Goal: Task Accomplishment & Management: Use online tool/utility

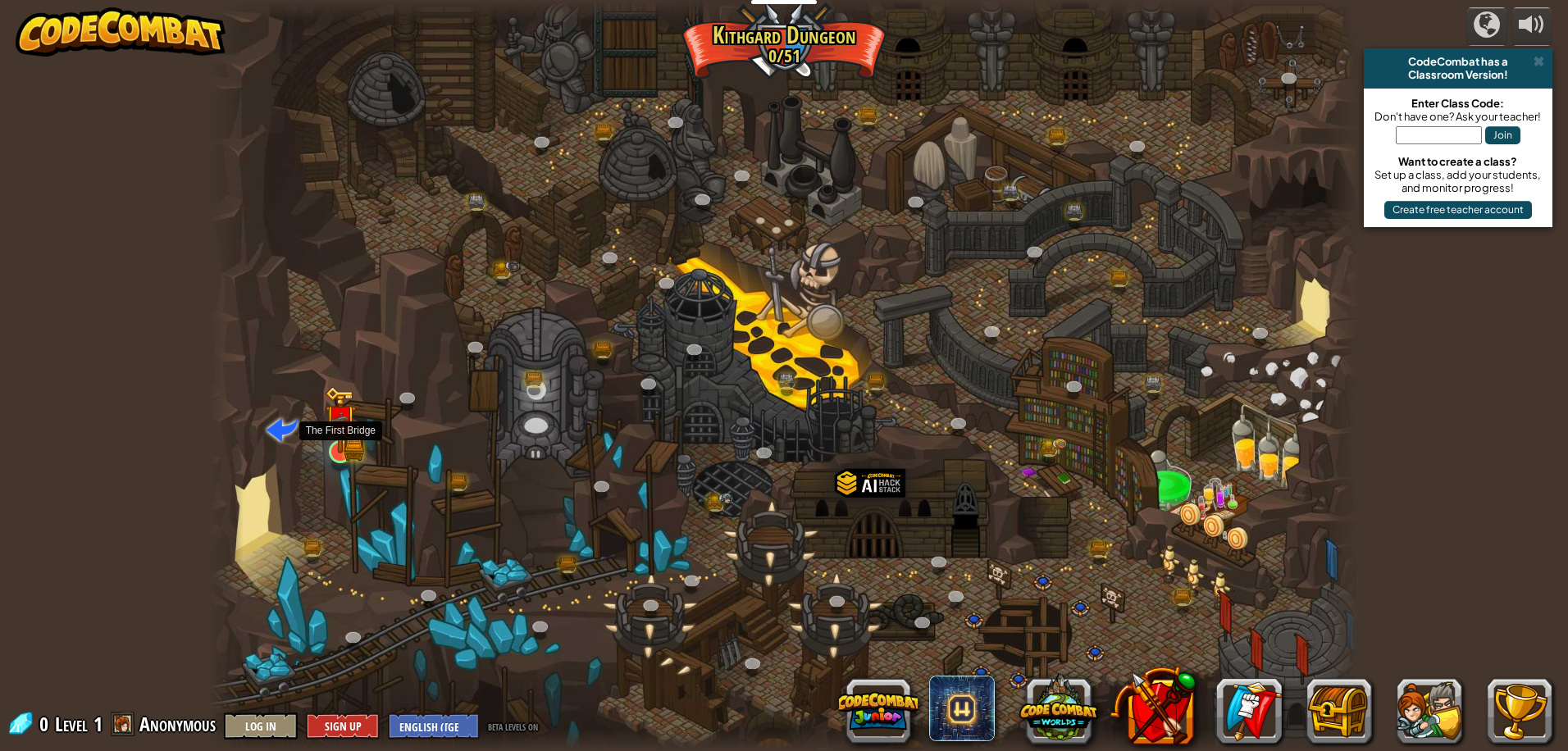
click at [345, 423] on img at bounding box center [341, 420] width 18 height 18
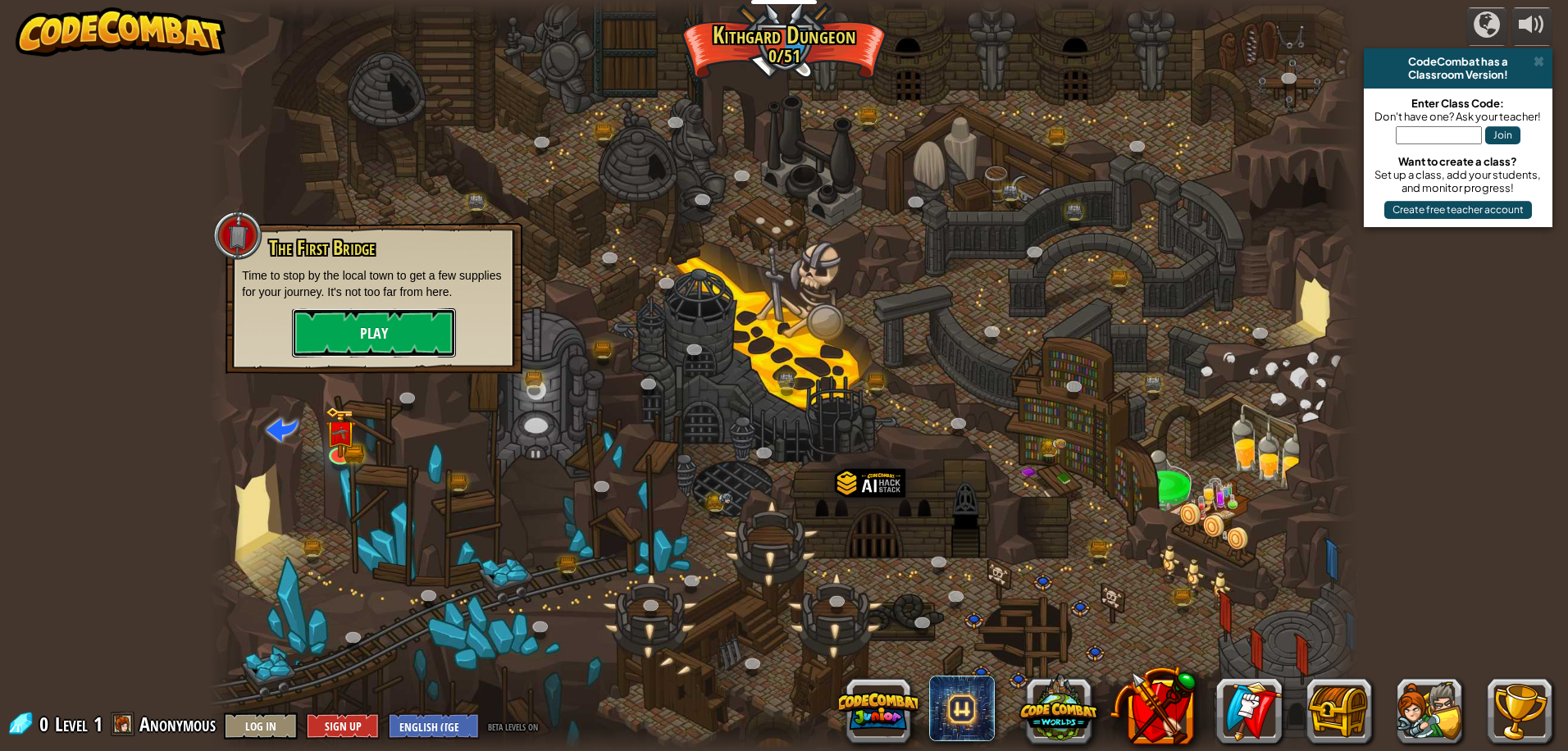
click at [366, 325] on button "Play" at bounding box center [374, 333] width 164 height 49
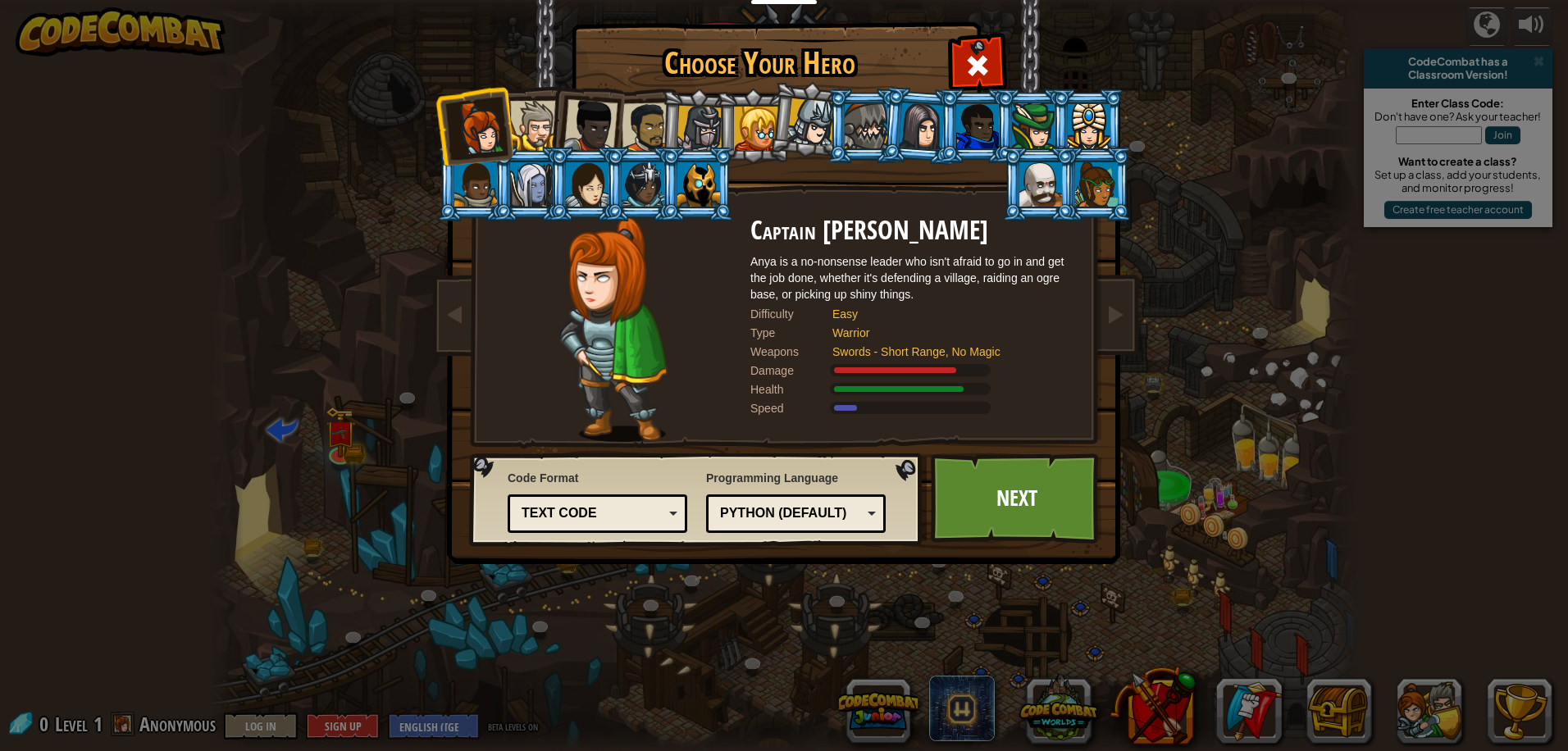
click at [694, 115] on div at bounding box center [699, 128] width 46 height 46
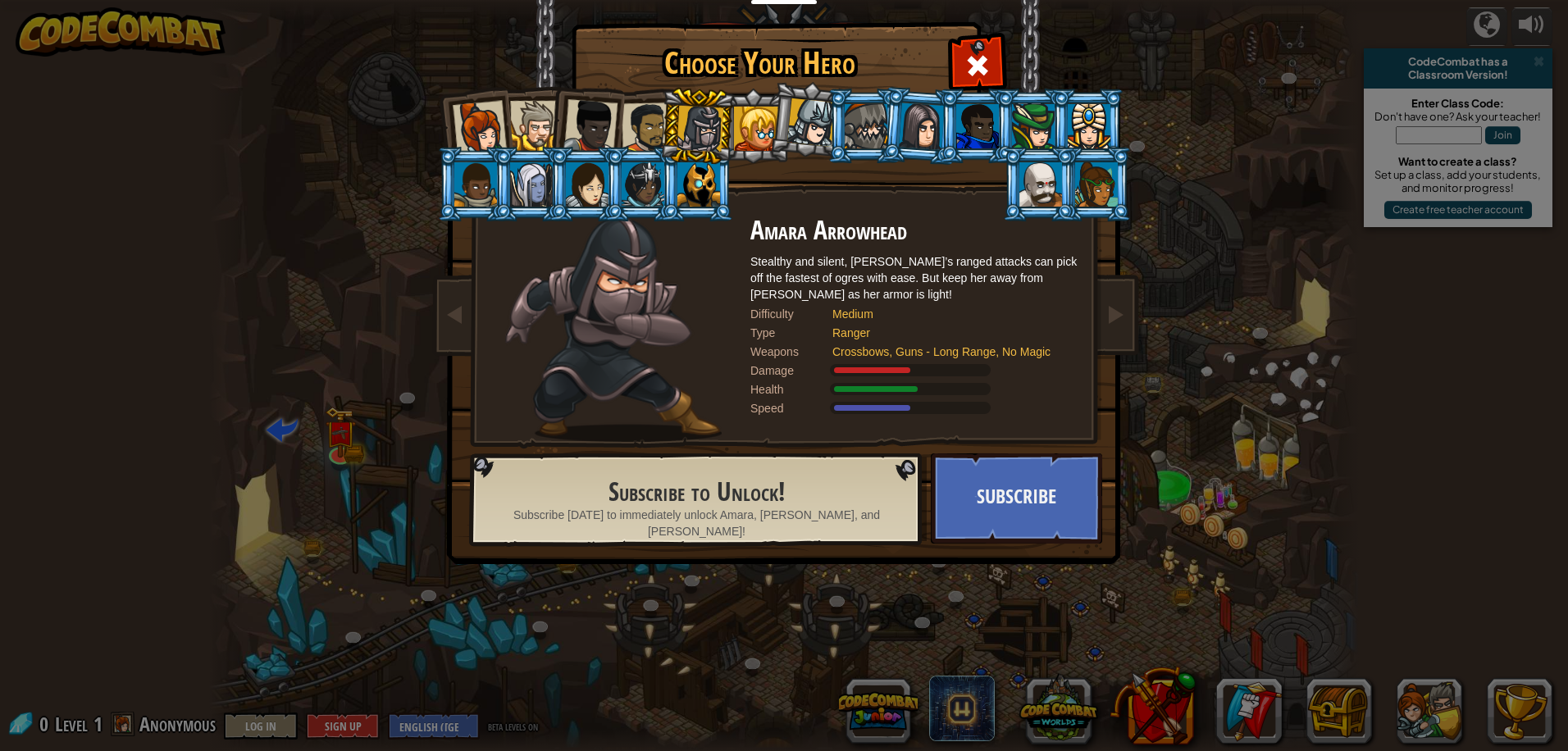
drag, startPoint x: 659, startPoint y: 129, endPoint x: 647, endPoint y: 139, distance: 15.6
click at [659, 89] on ol at bounding box center [784, 89] width 676 height 0
click at [687, 170] on div at bounding box center [698, 184] width 42 height 44
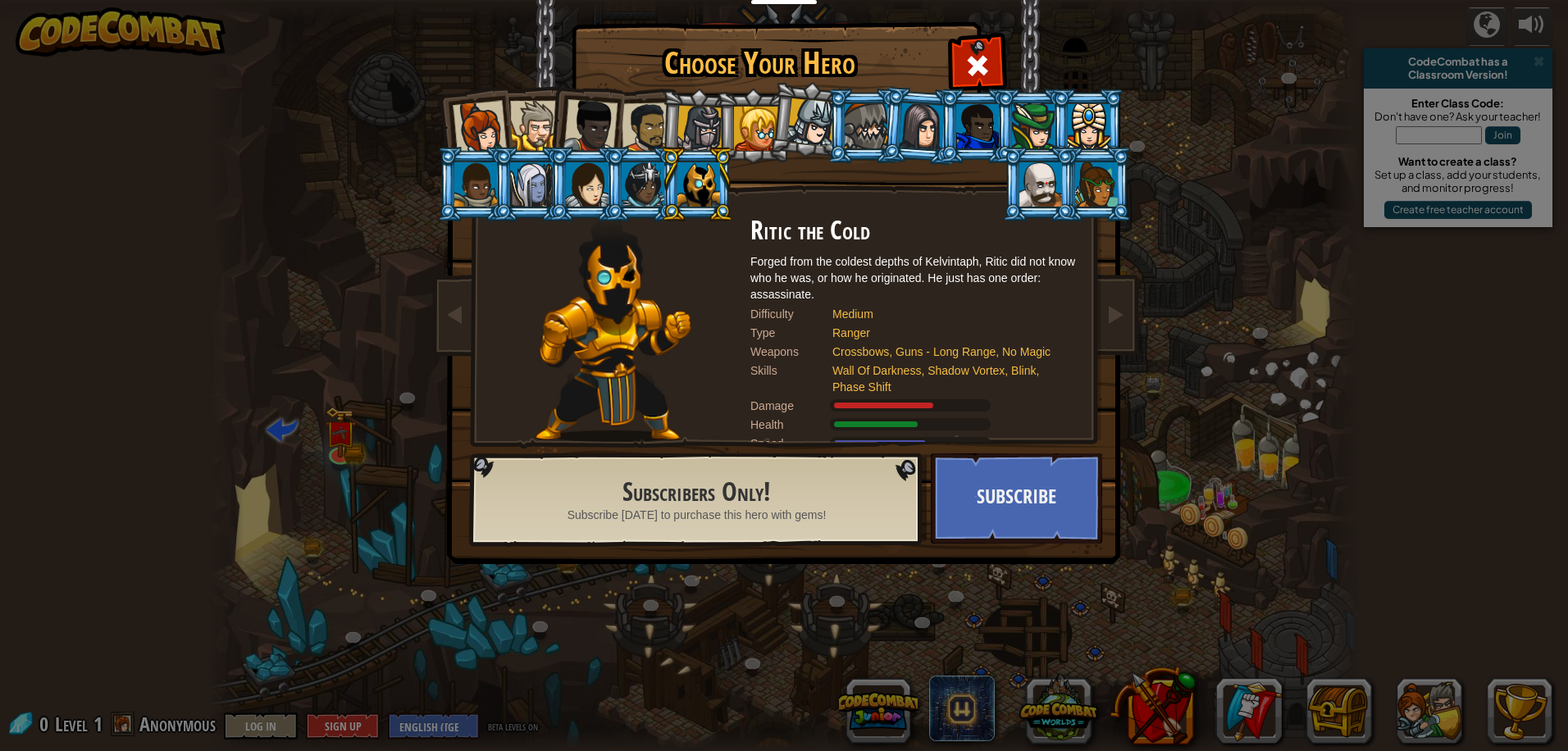
click at [664, 189] on li at bounding box center [697, 184] width 74 height 75
click at [617, 192] on li at bounding box center [641, 184] width 74 height 75
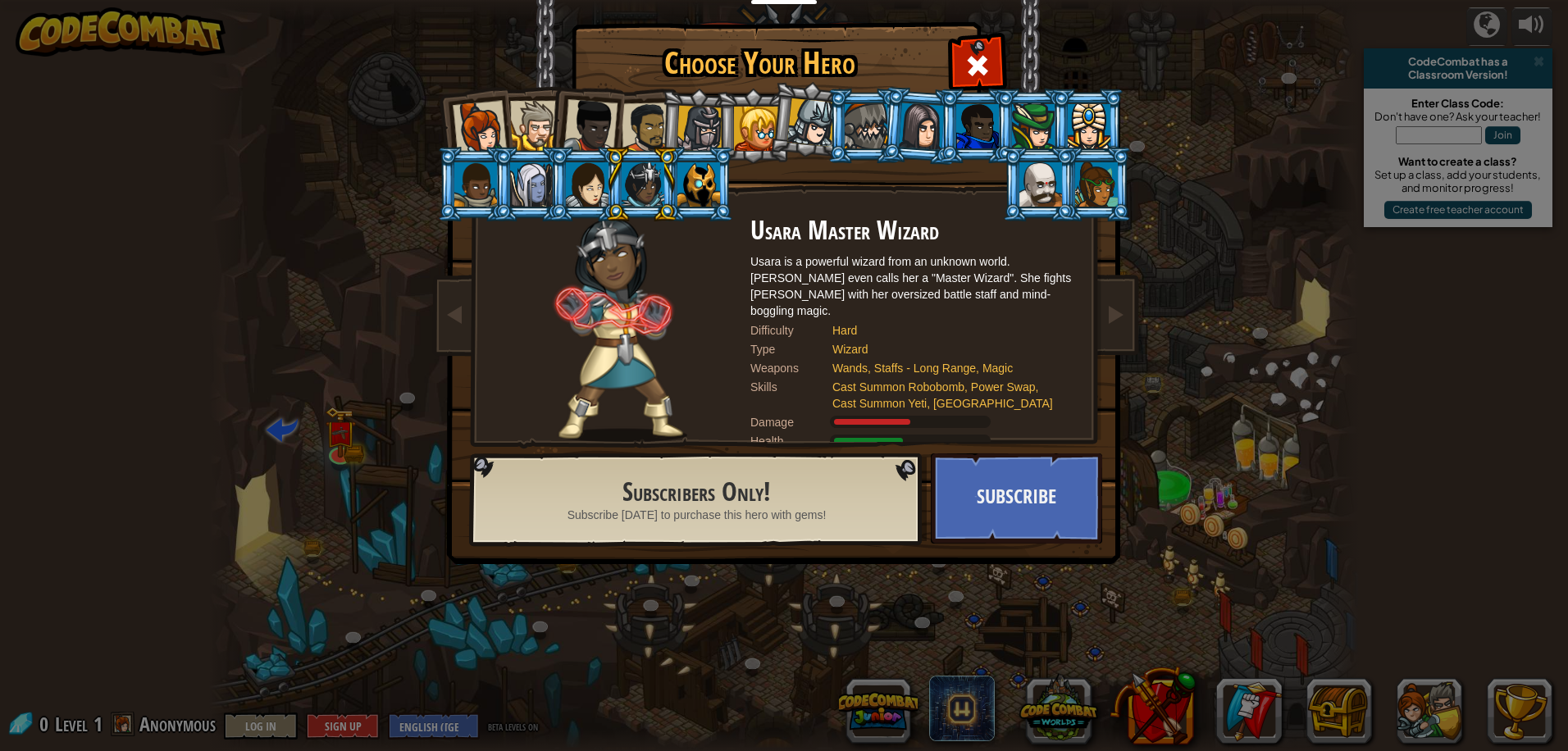
click at [564, 197] on li at bounding box center [585, 184] width 74 height 75
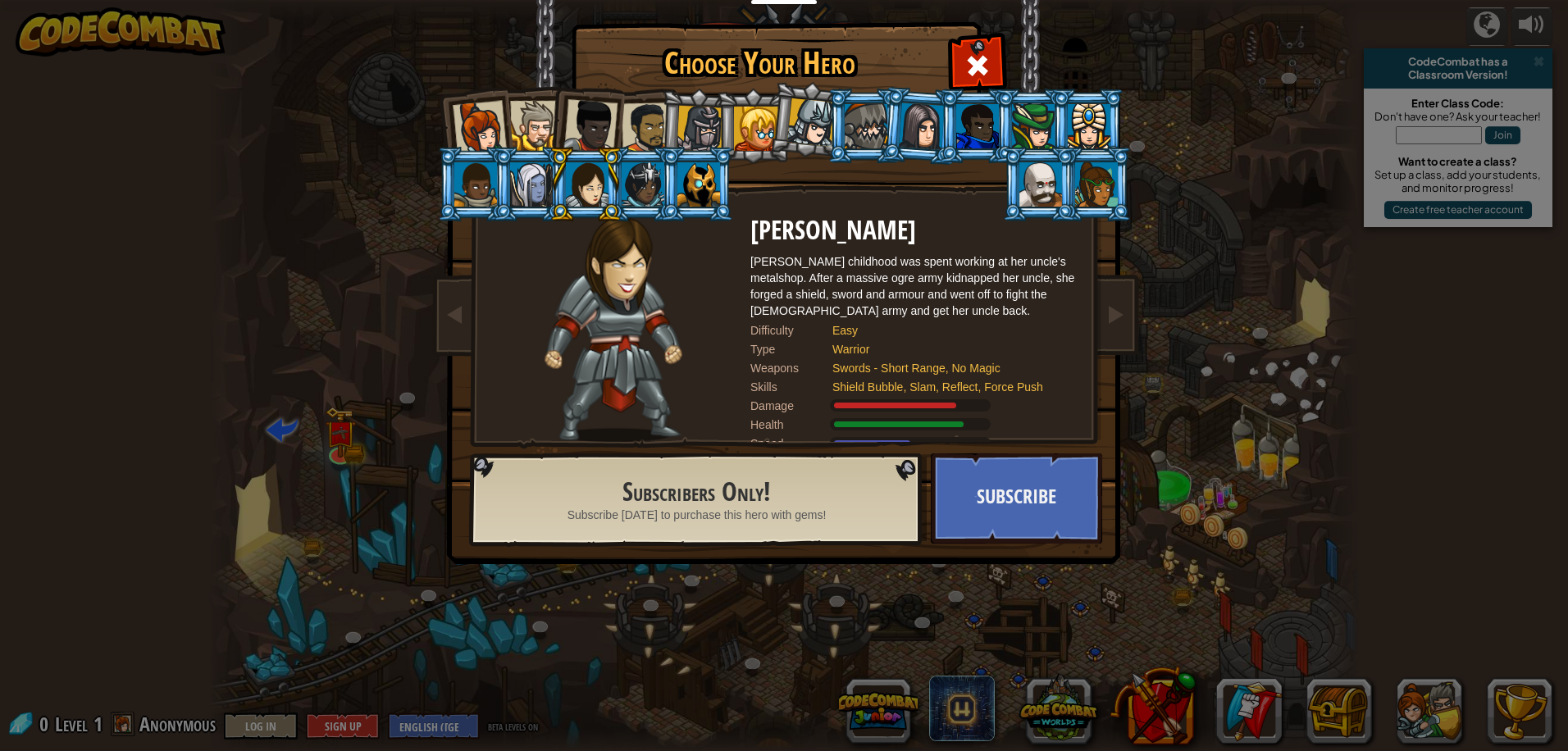
click at [702, 121] on div at bounding box center [699, 128] width 46 height 46
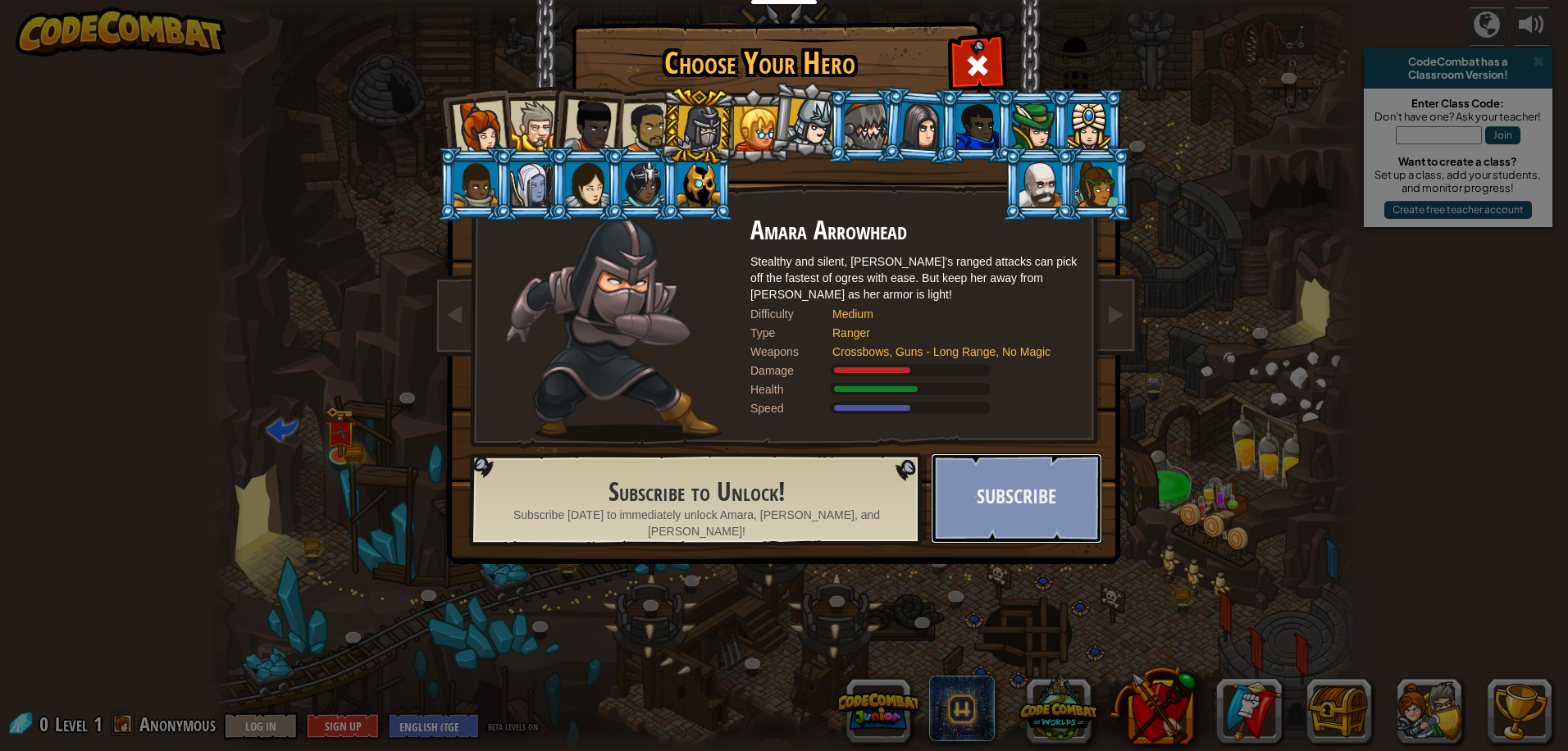
click at [1010, 488] on button "Subscribe" at bounding box center [1017, 499] width 171 height 91
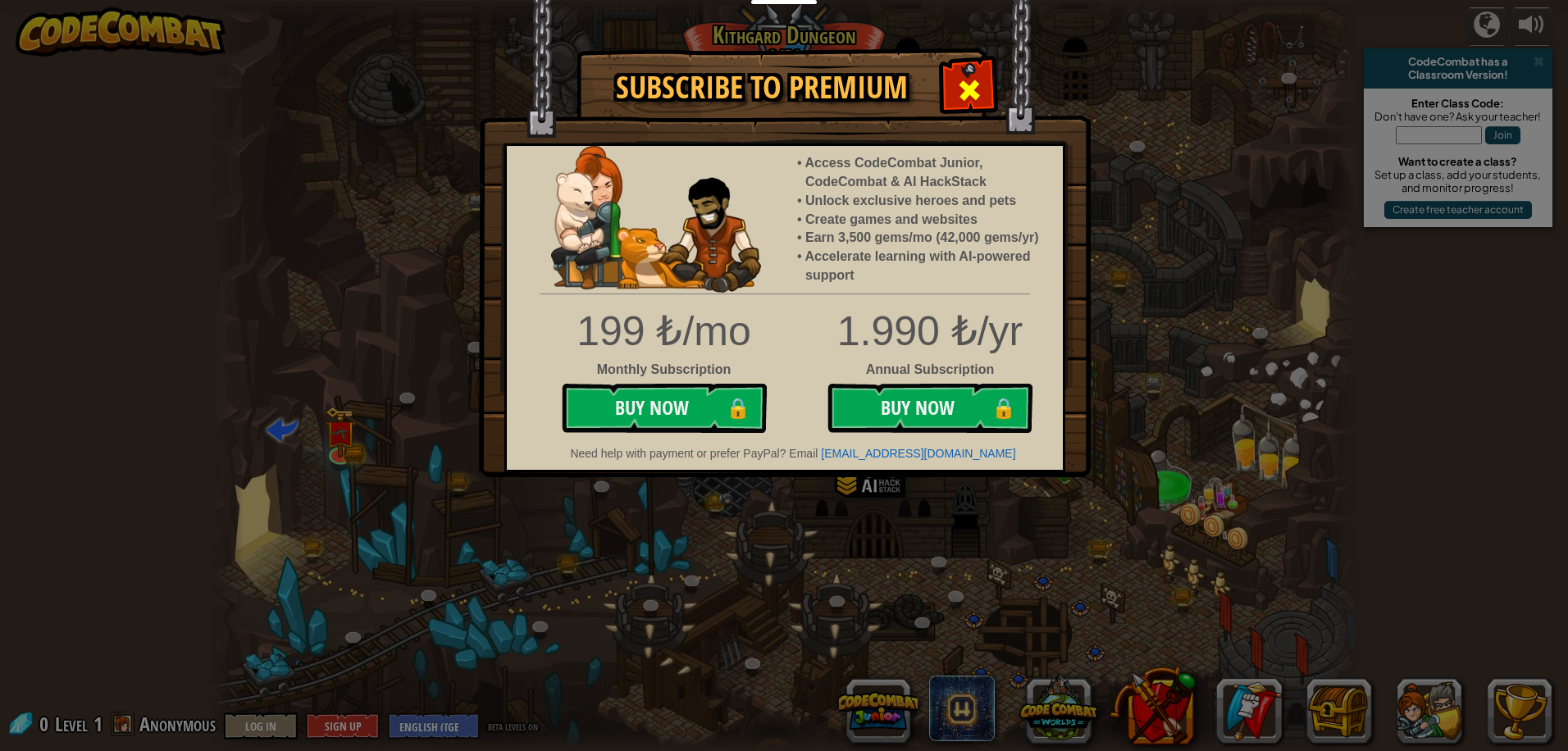
click at [967, 77] on span at bounding box center [969, 90] width 27 height 27
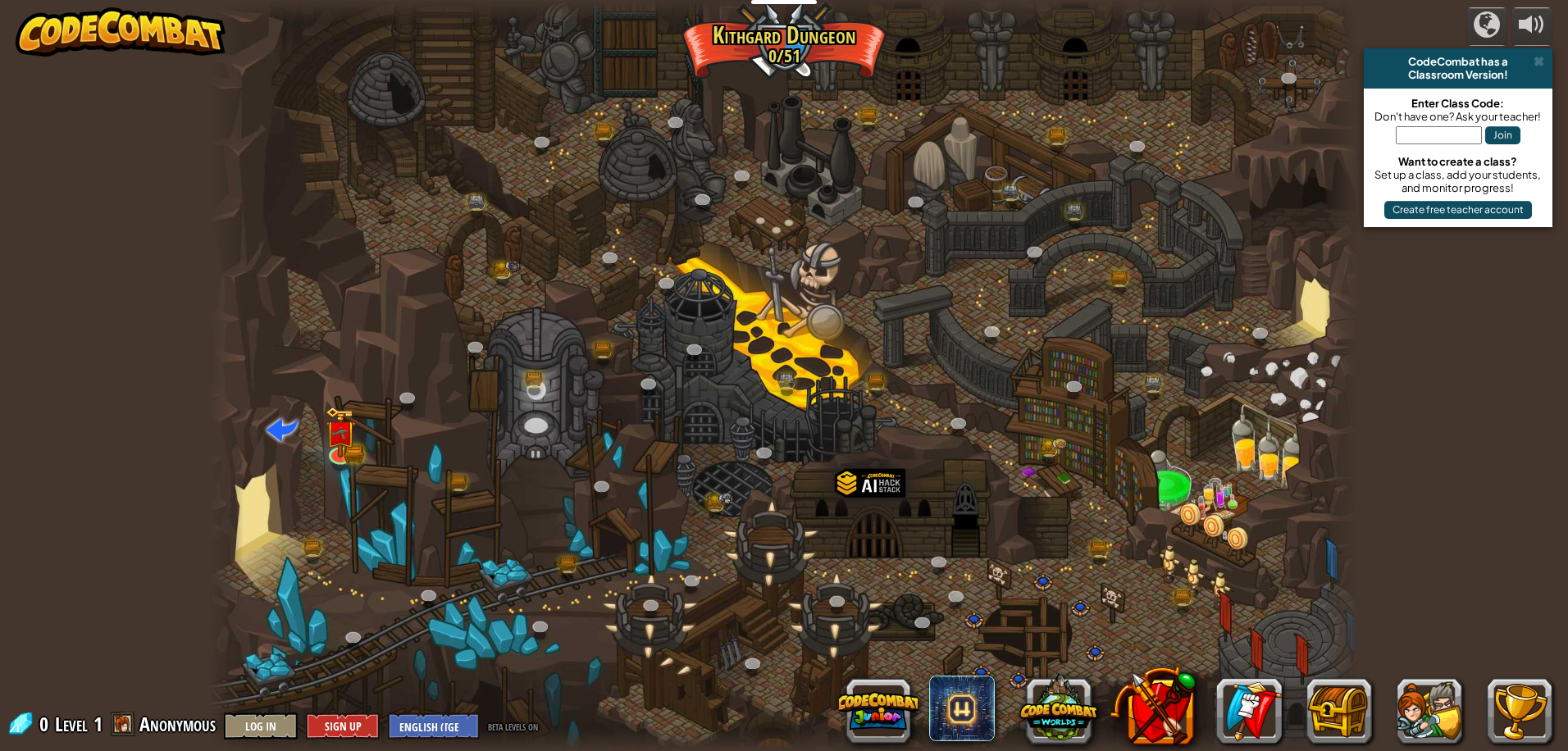
drag, startPoint x: 1284, startPoint y: 51, endPoint x: 1307, endPoint y: 50, distance: 23.0
click at [1303, 50] on div at bounding box center [783, 375] width 1149 height 751
click at [1536, 51] on div "CodeCombat has a Classroom Version!" at bounding box center [1458, 68] width 189 height 40
click at [1532, 66] on div "CodeCombat has a" at bounding box center [1458, 61] width 175 height 13
click at [1539, 56] on span at bounding box center [1538, 61] width 11 height 13
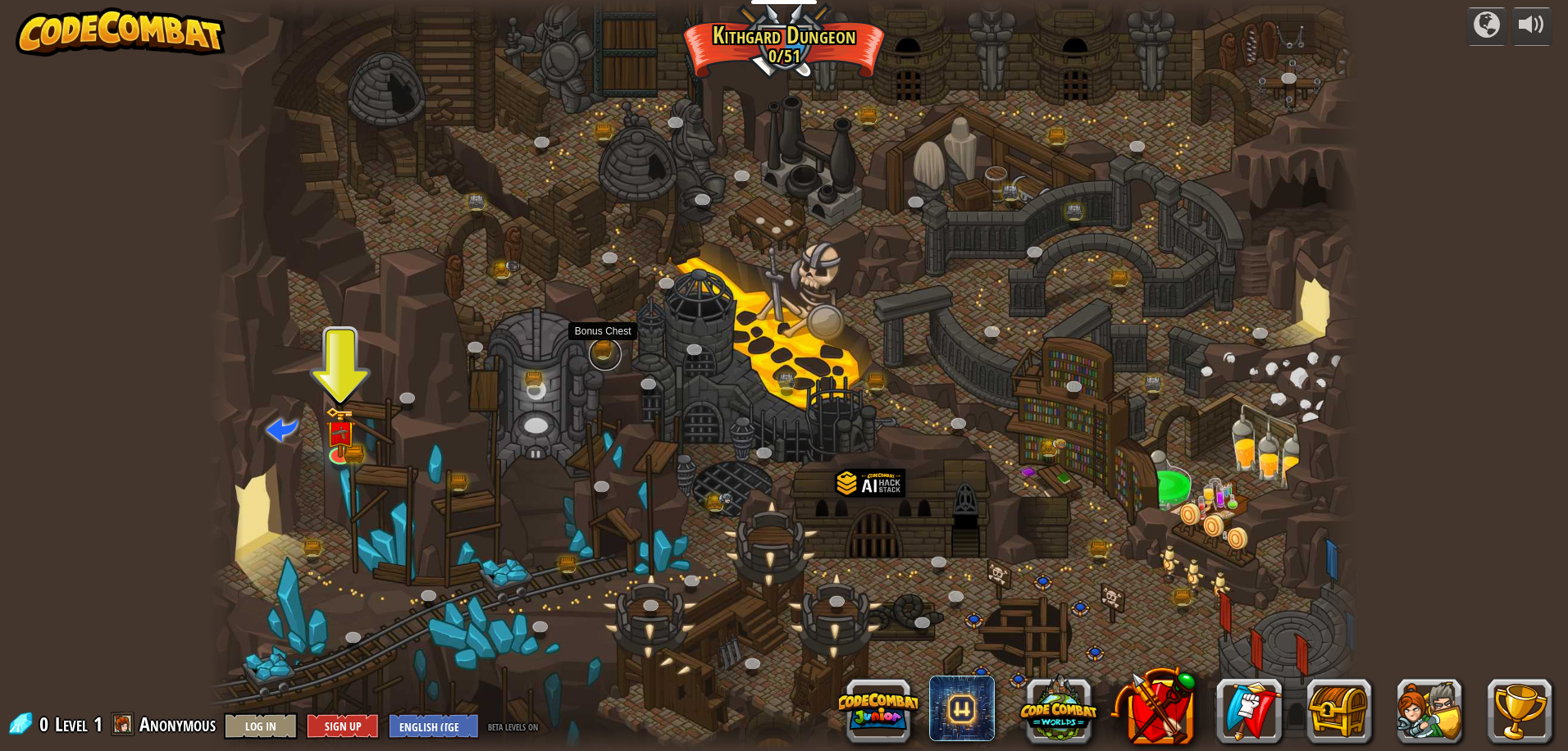
click at [597, 344] on link at bounding box center [604, 353] width 32 height 32
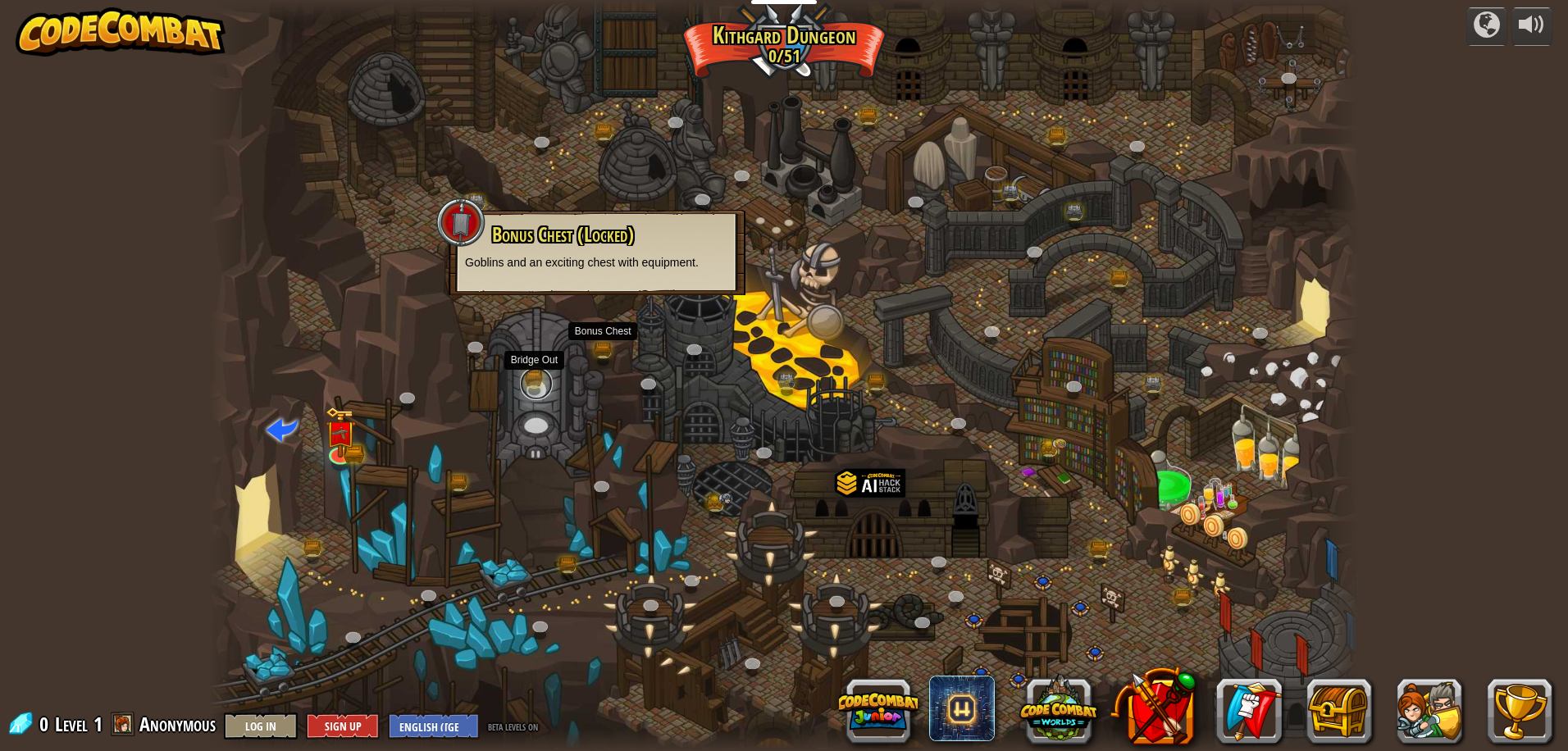
click at [543, 381] on link at bounding box center [535, 383] width 32 height 32
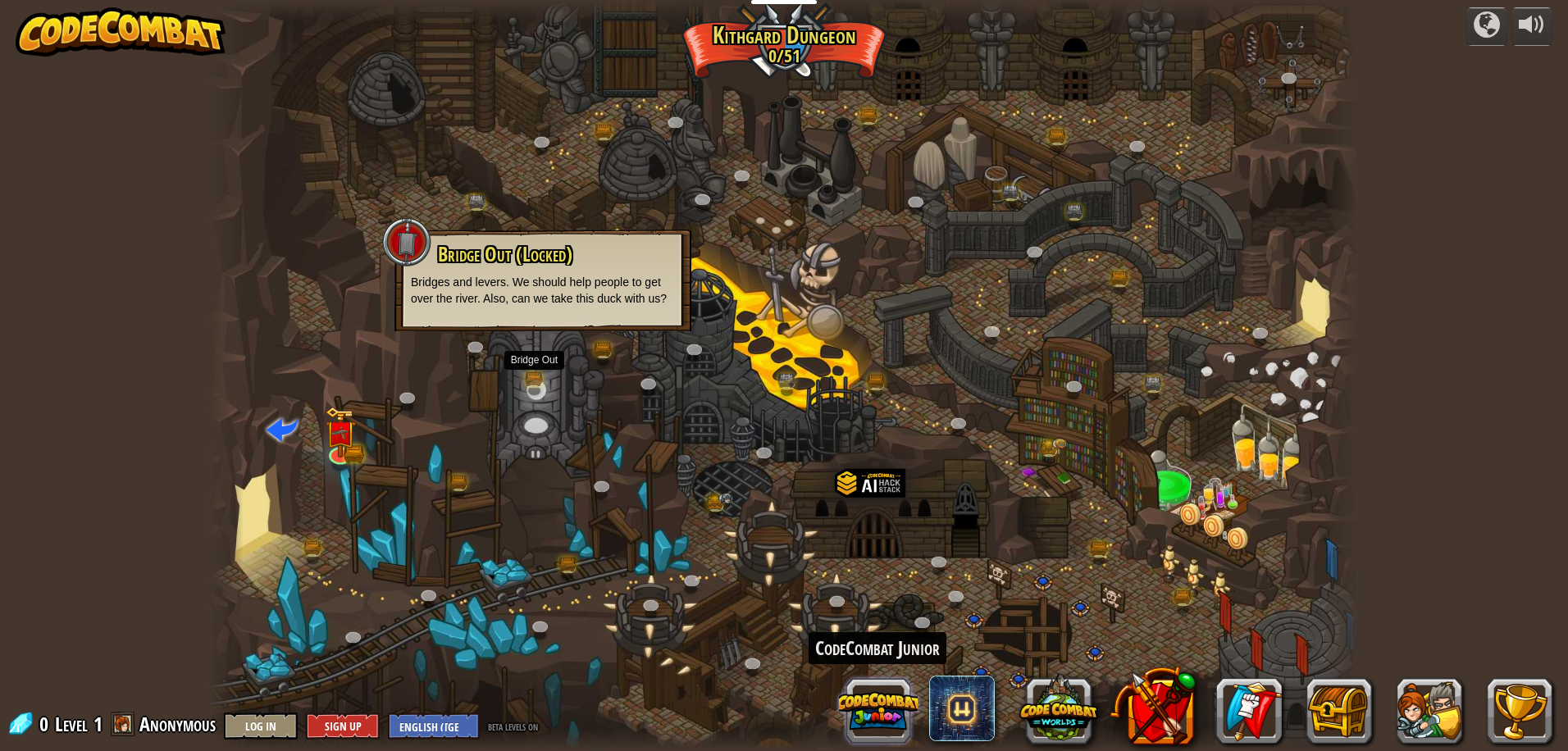
click at [883, 718] on button at bounding box center [878, 711] width 79 height 79
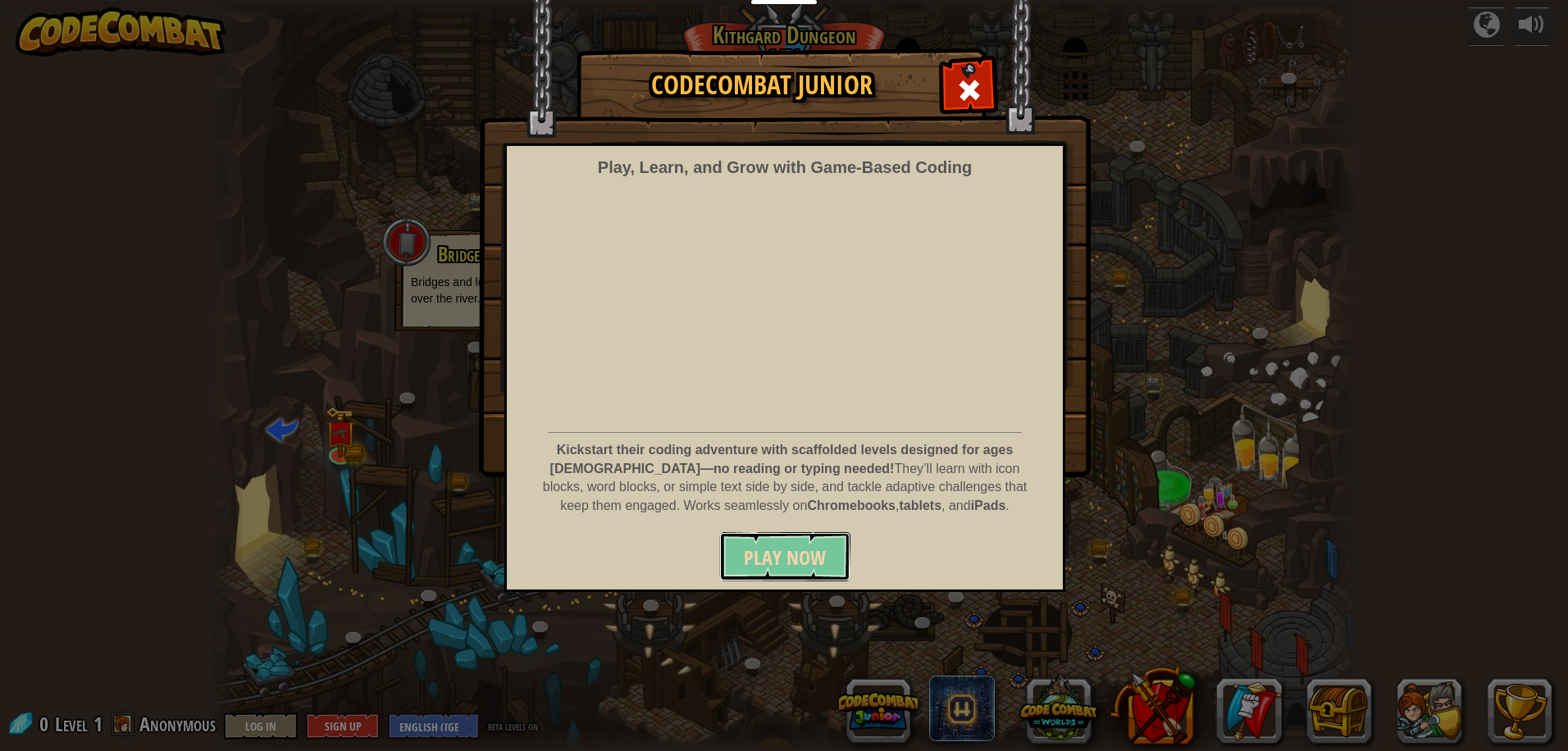
click at [783, 561] on span "Play Now" at bounding box center [784, 557] width 82 height 27
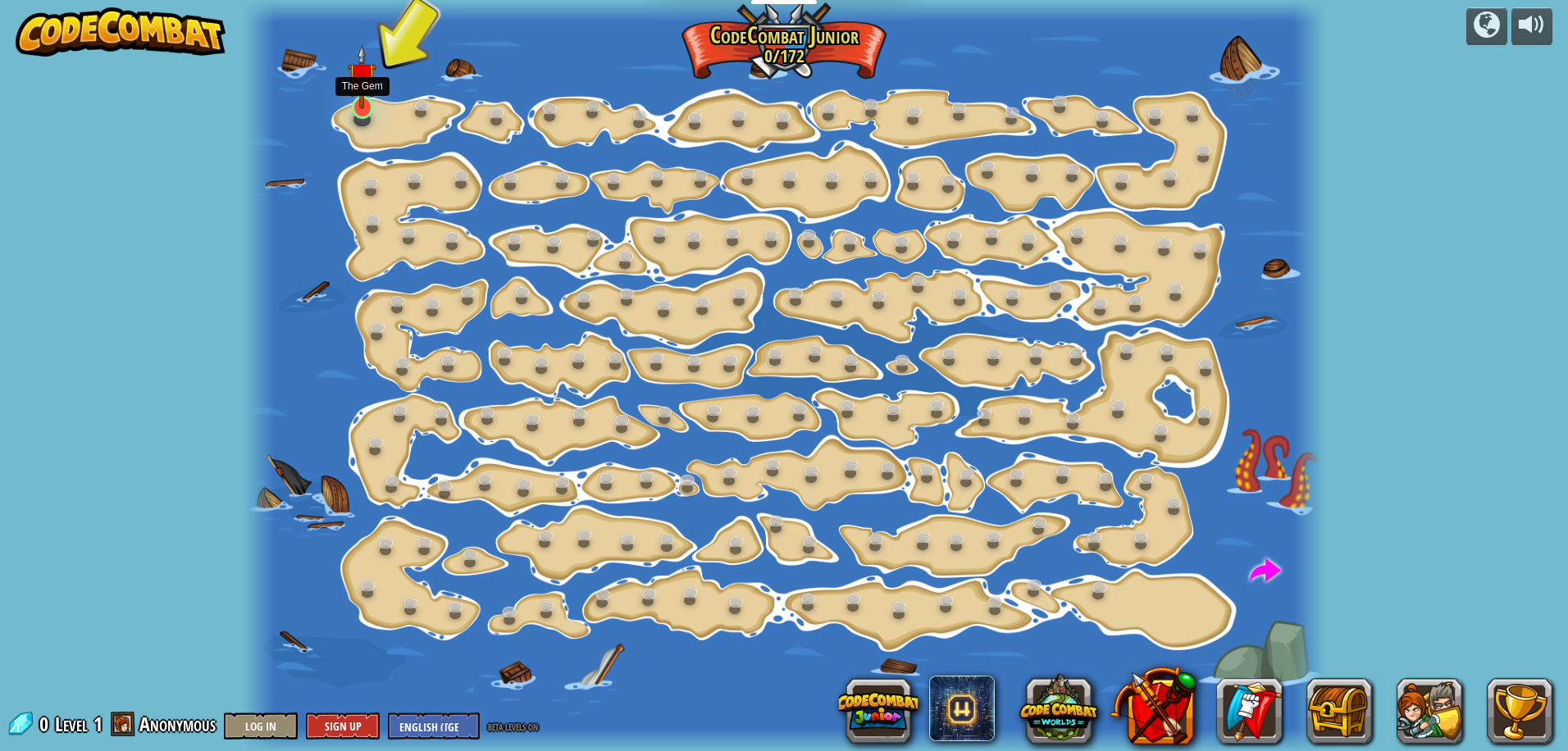
click at [361, 91] on img at bounding box center [361, 77] width 29 height 66
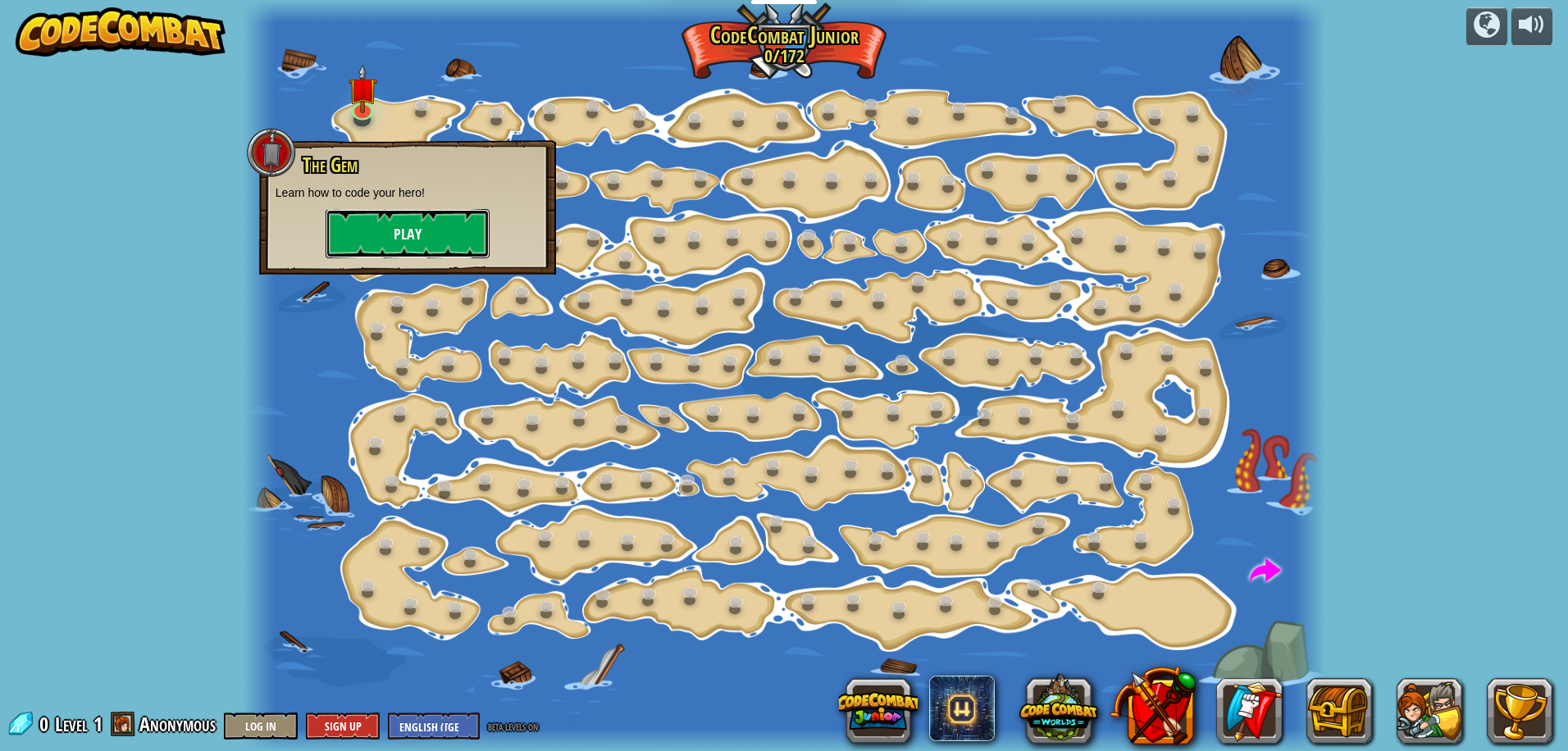
click at [362, 228] on button "Play" at bounding box center [408, 233] width 164 height 49
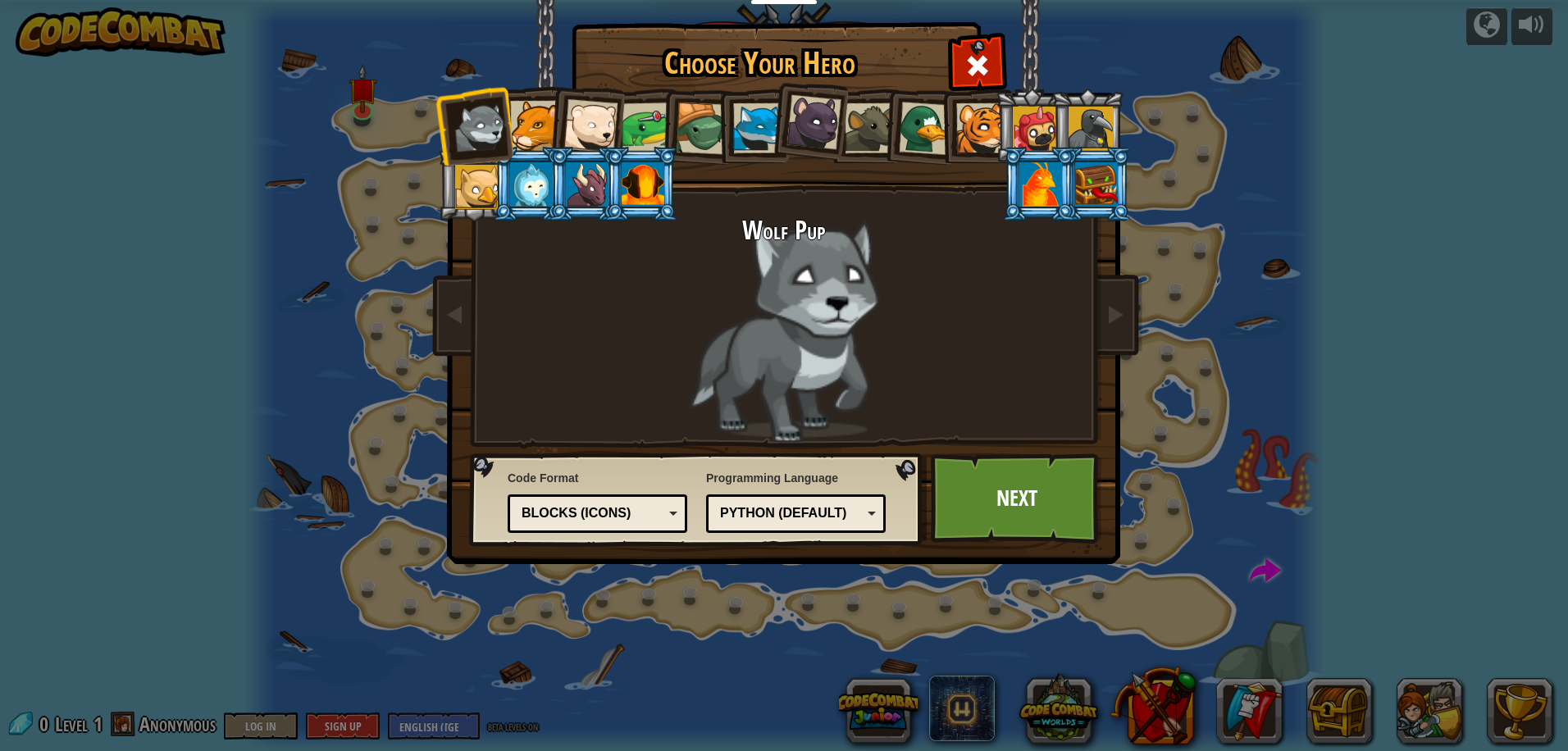
click at [719, 123] on li at bounding box center [752, 126] width 74 height 75
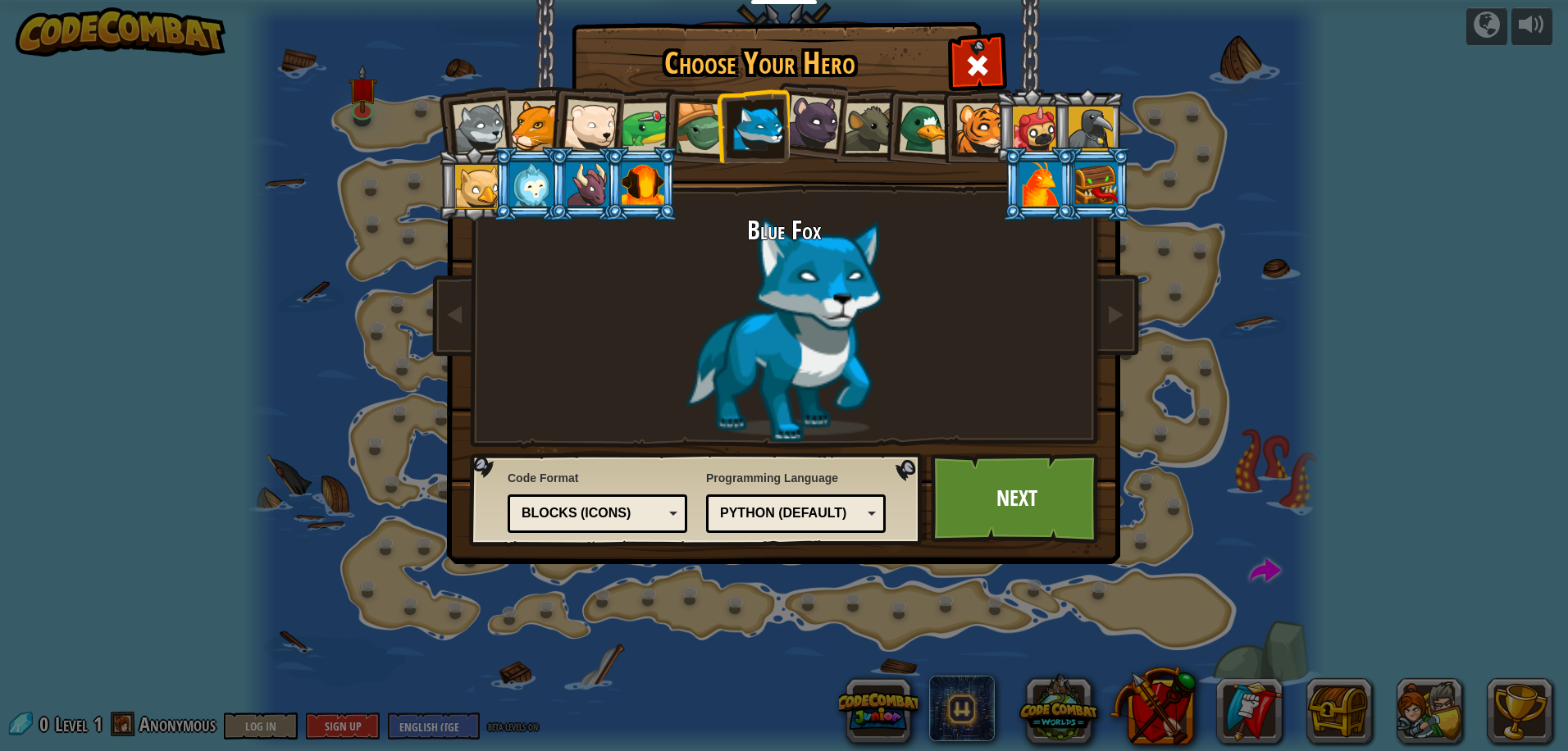
click at [694, 119] on div at bounding box center [701, 128] width 52 height 52
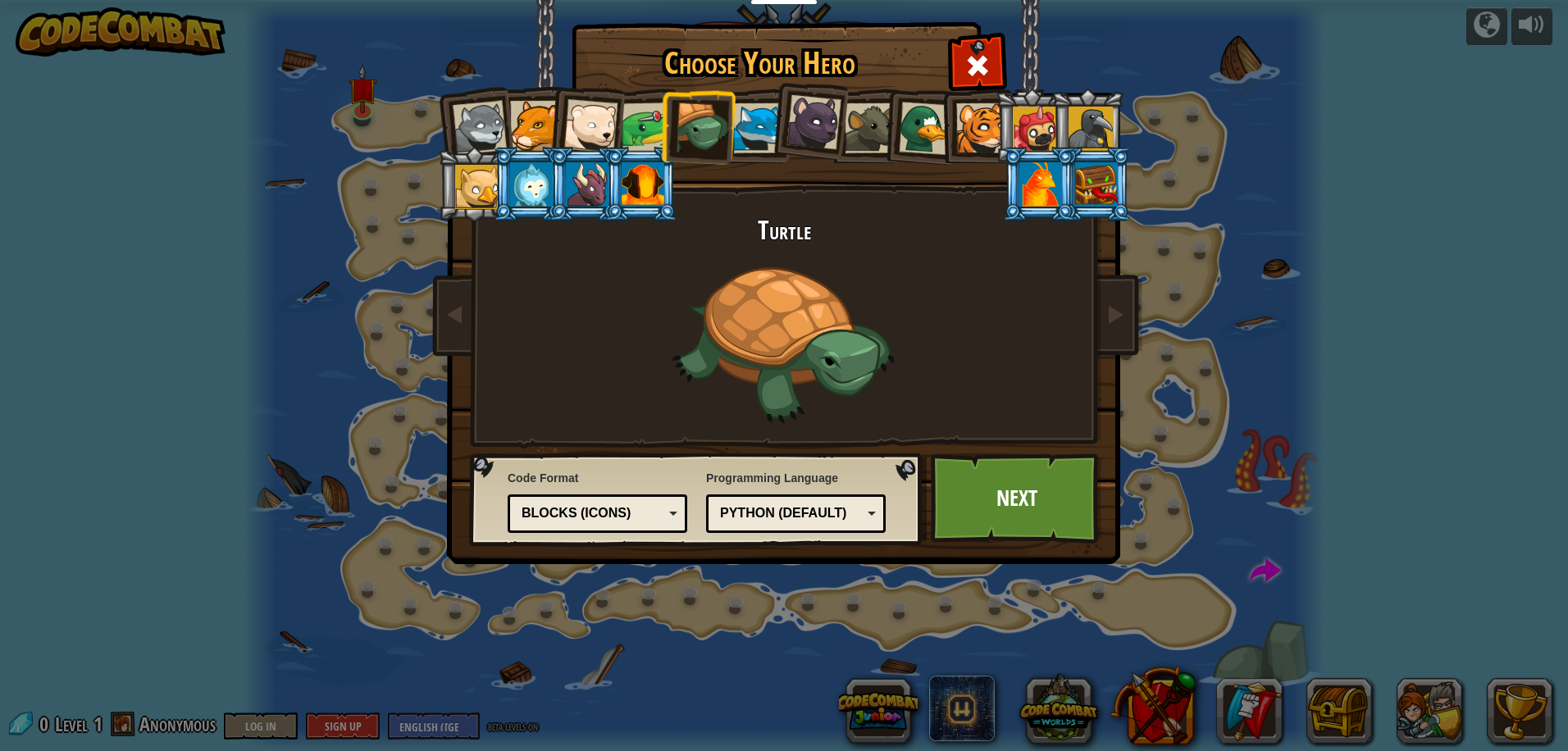
drag, startPoint x: 632, startPoint y: 132, endPoint x: 611, endPoint y: 122, distance: 23.3
click at [627, 130] on div at bounding box center [648, 128] width 51 height 51
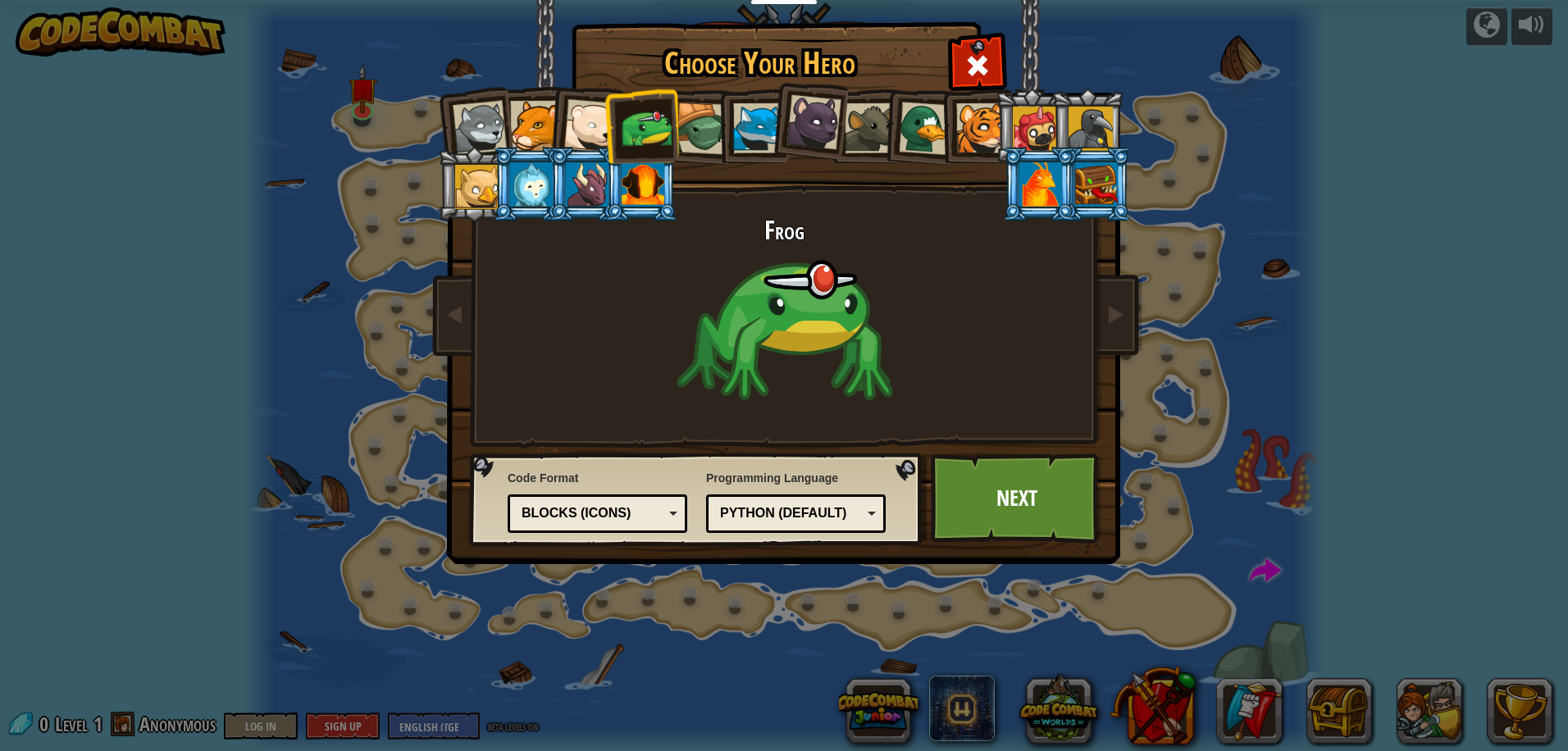
click at [598, 120] on div at bounding box center [590, 126] width 54 height 54
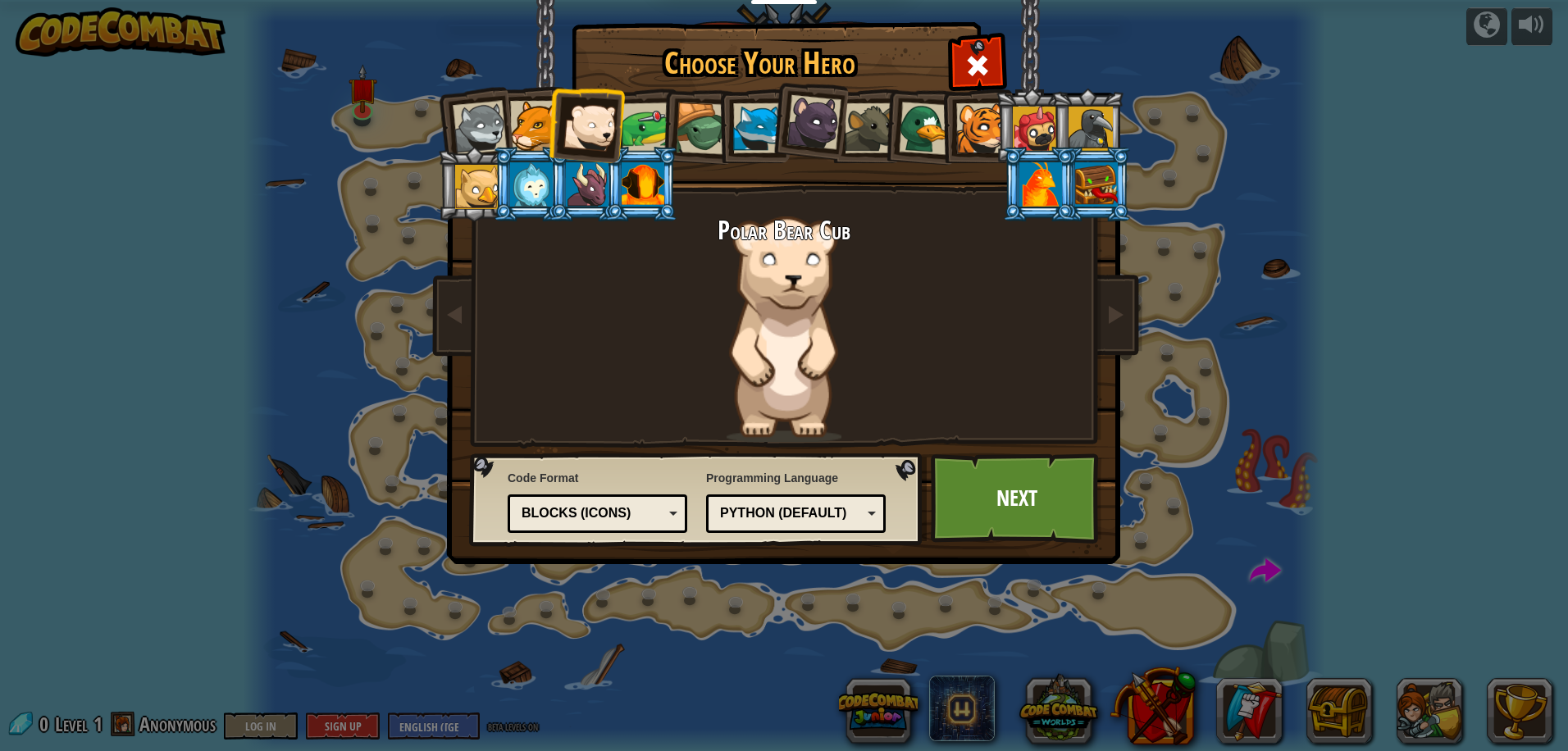
click at [571, 129] on div at bounding box center [590, 126] width 54 height 54
click at [533, 131] on div at bounding box center [534, 125] width 50 height 50
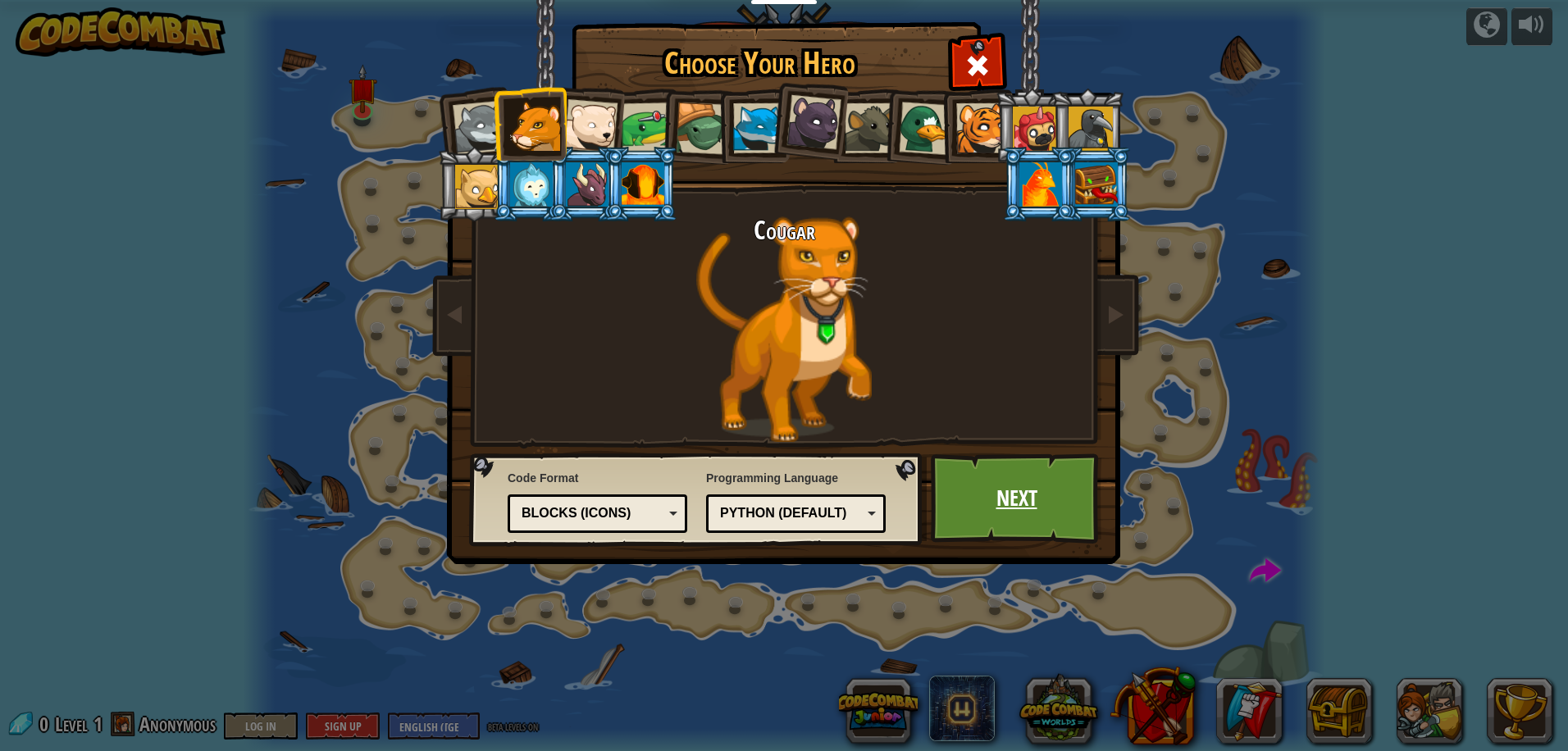
click at [1029, 520] on link "Next" at bounding box center [1017, 499] width 171 height 91
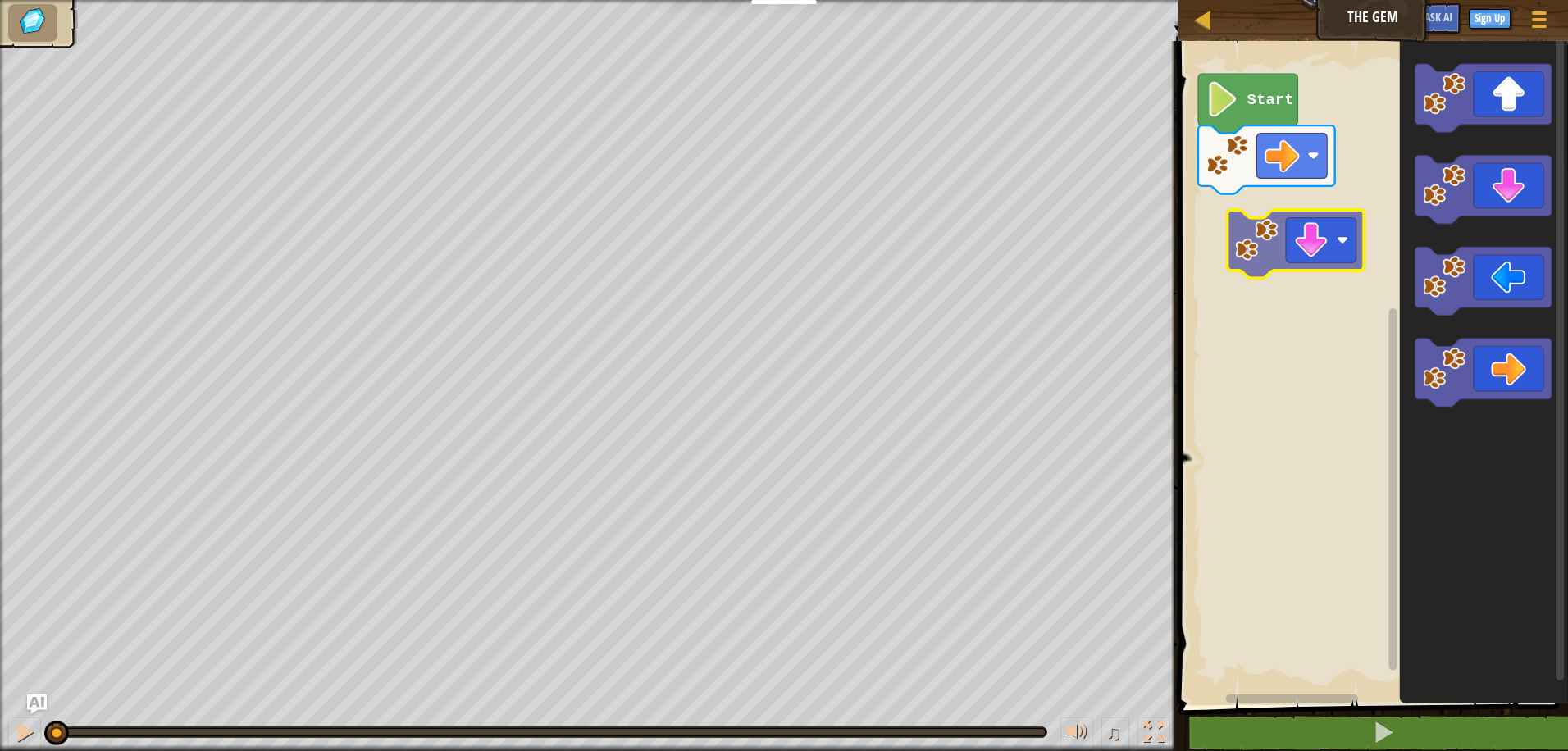
click at [1300, 255] on div "Start" at bounding box center [1370, 368] width 395 height 672
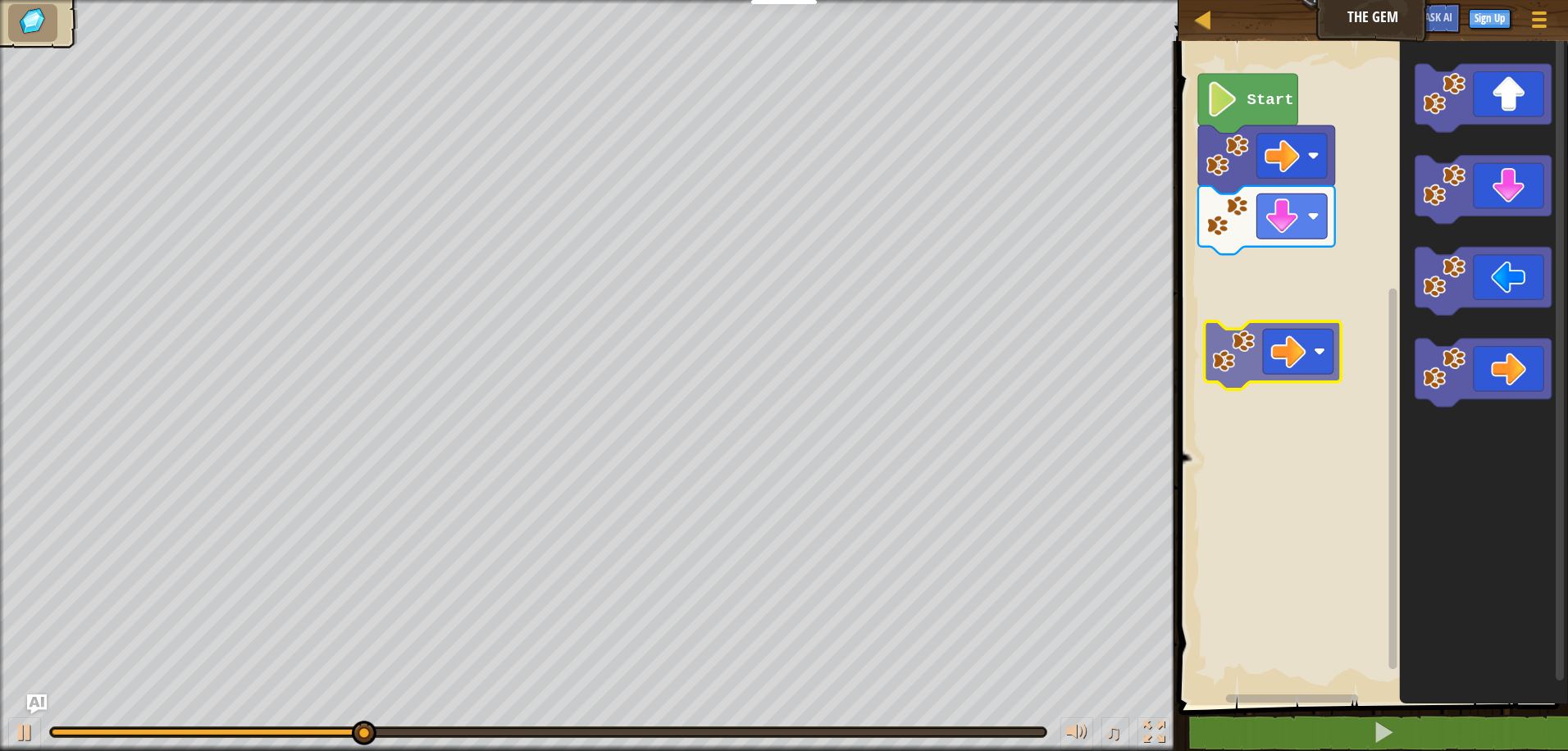
click at [1262, 299] on div "Start" at bounding box center [1370, 368] width 395 height 672
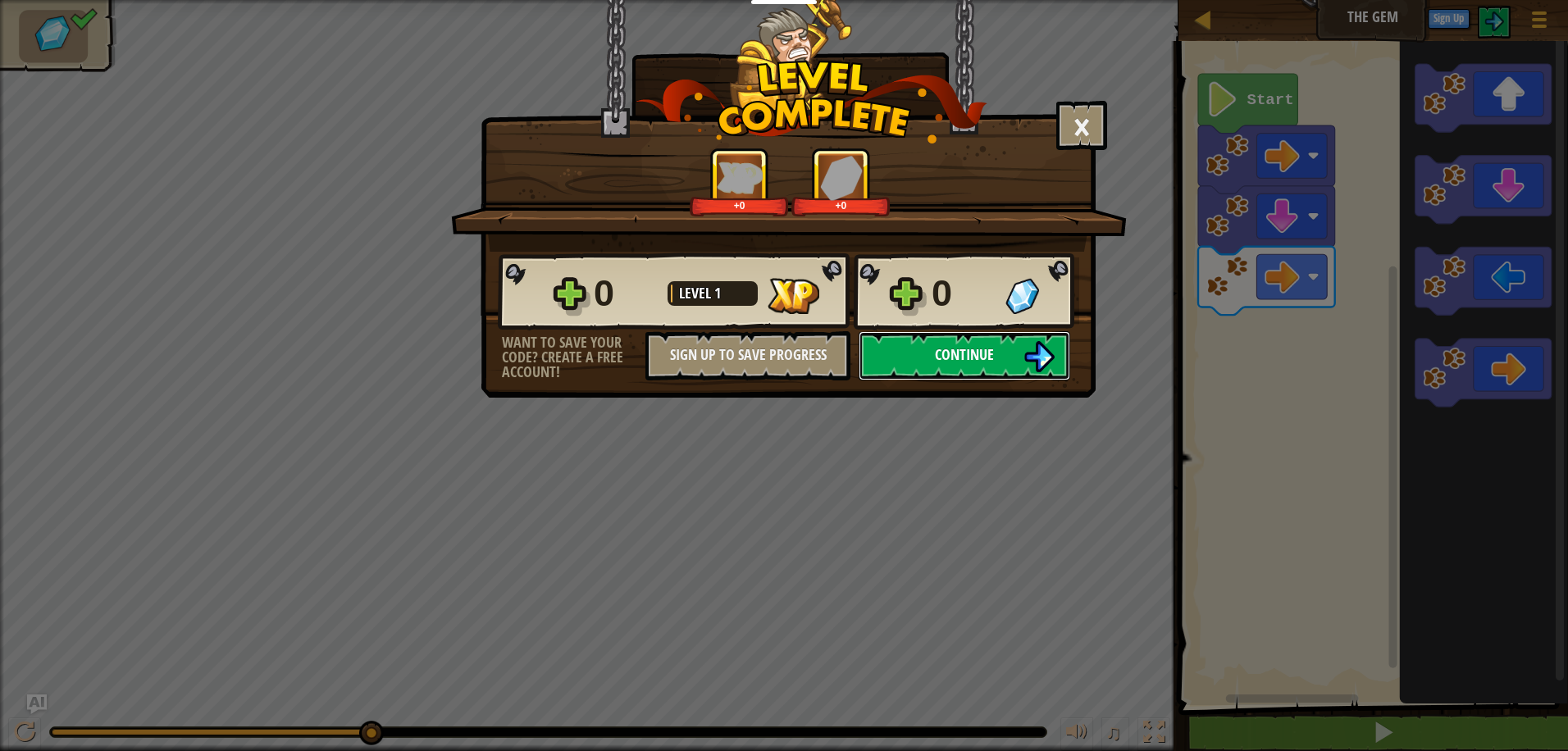
click at [1002, 351] on button "Continue" at bounding box center [964, 356] width 212 height 49
